Goal: Browse casually

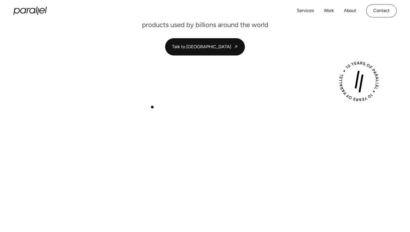
scroll to position [122, 0]
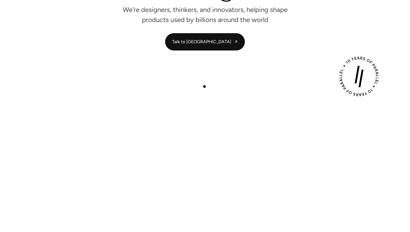
click at [205, 87] on div "Play with Sound" at bounding box center [205, 186] width 384 height 216
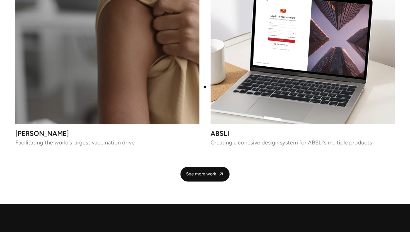
scroll to position [1429, 0]
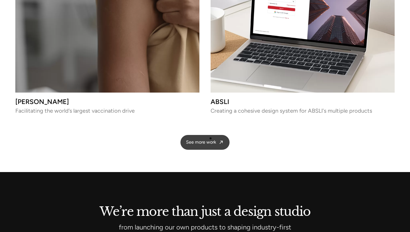
click at [211, 139] on link "See more work" at bounding box center [205, 142] width 49 height 15
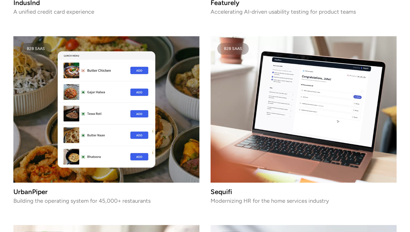
scroll to position [1107, 0]
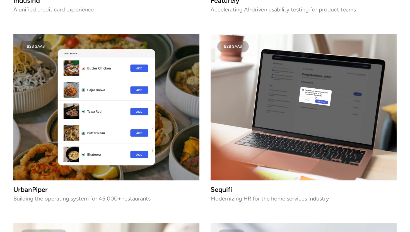
click at [139, 131] on img at bounding box center [106, 107] width 186 height 147
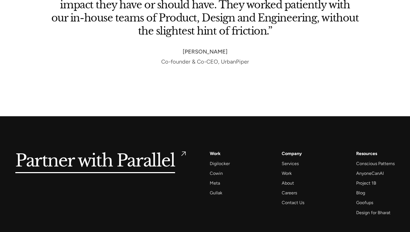
scroll to position [4369, 0]
